Goal: Task Accomplishment & Management: Manage account settings

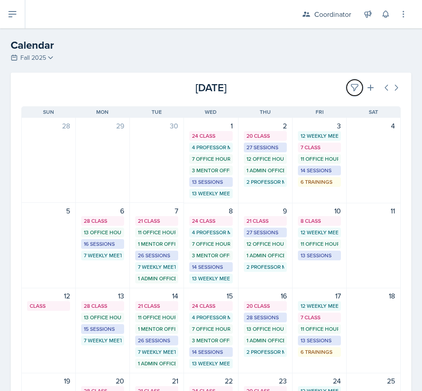
drag, startPoint x: 353, startPoint y: 87, endPoint x: 244, endPoint y: 125, distance: 115.7
click at [353, 87] on button at bounding box center [354, 88] width 16 height 16
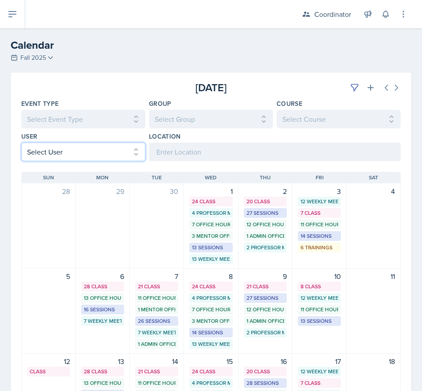
click at [74, 158] on select "Select User All [PERSON_NAME] [PERSON_NAME] [PERSON_NAME] [PERSON_NAME] [PERSON…" at bounding box center [83, 152] width 124 height 19
select select "b35737f4-18e1-455f-8322-cdd4ab80ea82"
click at [21, 143] on select "Select User All [PERSON_NAME] [PERSON_NAME] [PERSON_NAME] [PERSON_NAME] [PERSON…" at bounding box center [83, 152] width 124 height 19
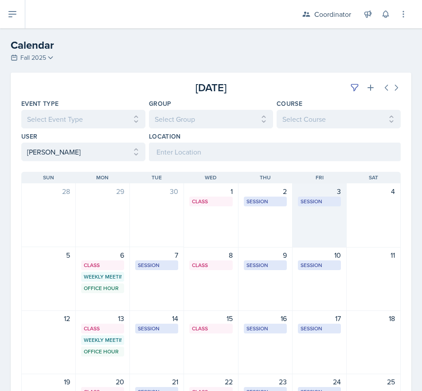
click at [336, 219] on div "3 Session SST 203 10:30 AM - 11:30 AM" at bounding box center [319, 215] width 54 height 64
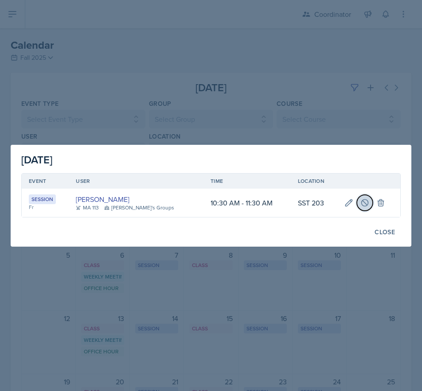
click at [356, 201] on button at bounding box center [364, 203] width 16 height 16
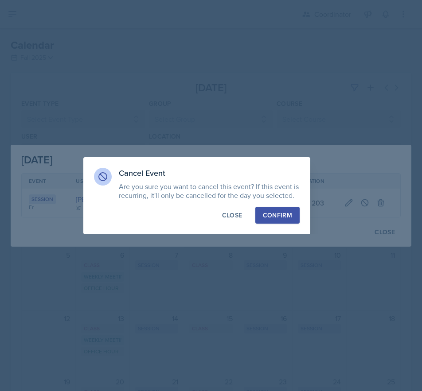
click at [273, 217] on div "Confirm" at bounding box center [277, 215] width 29 height 9
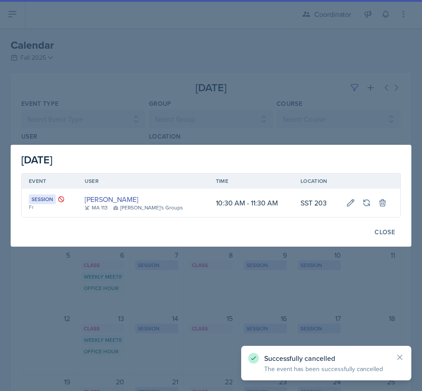
click at [135, 354] on div at bounding box center [211, 195] width 422 height 391
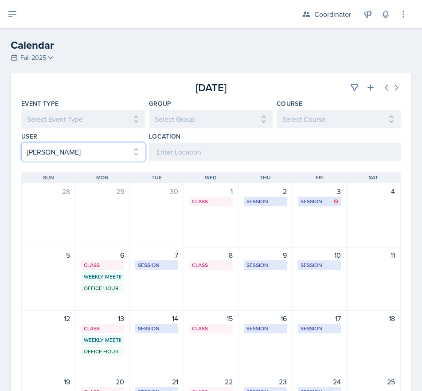
click at [69, 151] on select "Select User All [PERSON_NAME] [PERSON_NAME] [PERSON_NAME] [PERSON_NAME] [PERSON…" at bounding box center [83, 152] width 124 height 19
select select
click at [21, 143] on select "Select User All [PERSON_NAME] [PERSON_NAME] [PERSON_NAME] [PERSON_NAME] [PERSON…" at bounding box center [83, 152] width 124 height 19
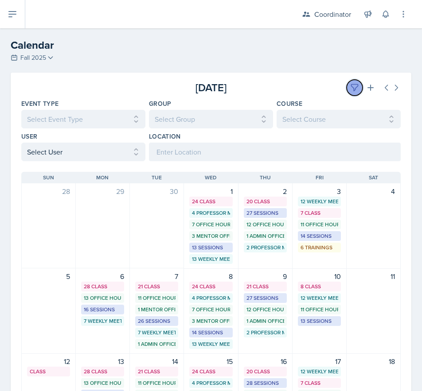
click at [346, 83] on button at bounding box center [354, 88] width 16 height 16
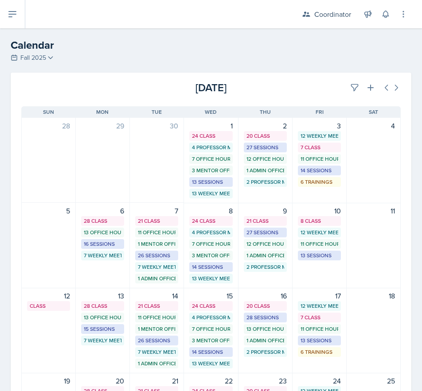
drag, startPoint x: 319, startPoint y: 83, endPoint x: 305, endPoint y: 162, distance: 80.4
click at [318, 83] on div "[DATE]" at bounding box center [337, 88] width 126 height 16
